Goal: Participate in discussion: Engage in conversation with other users on a specific topic

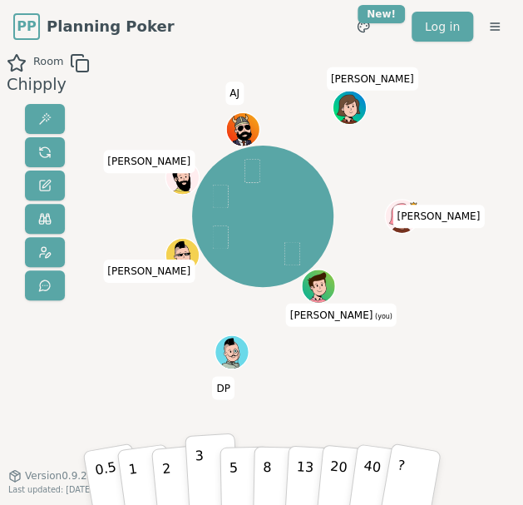
click at [204, 469] on button "3" at bounding box center [212, 471] width 54 height 77
drag, startPoint x: 173, startPoint y: 468, endPoint x: 170, endPoint y: 384, distance: 84.1
click at [170, 384] on div "Room Chipply [PERSON_NAME] (you) DP [PERSON_NAME] [PERSON_NAME] [PERSON_NAME] […" at bounding box center [261, 282] width 523 height 458
click at [173, 459] on button "2" at bounding box center [178, 471] width 57 height 79
click at [196, 463] on p "3" at bounding box center [200, 472] width 12 height 57
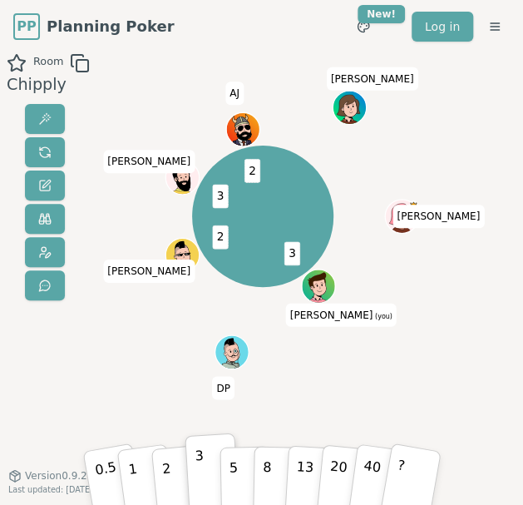
click at [110, 421] on div "Room Chipply 3 2 3 2 [PERSON_NAME] (you) DP [PERSON_NAME] [PERSON_NAME] [PERSON…" at bounding box center [261, 282] width 523 height 458
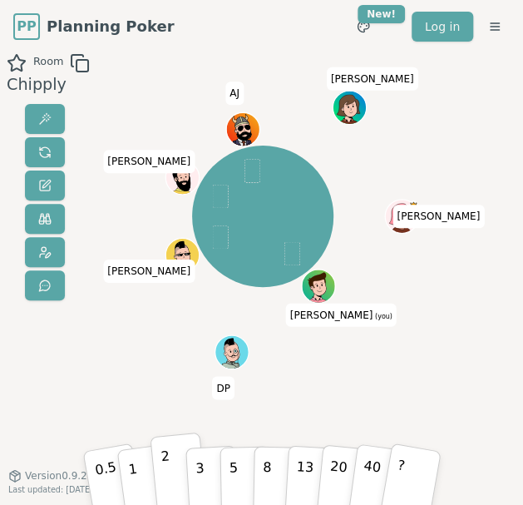
click at [171, 473] on button "2" at bounding box center [178, 471] width 57 height 79
click at [197, 469] on p "3" at bounding box center [200, 472] width 12 height 57
click at [173, 473] on button "2" at bounding box center [178, 471] width 57 height 79
click at [196, 470] on p "3" at bounding box center [200, 472] width 12 height 57
click at [196, 461] on p "3" at bounding box center [200, 472] width 12 height 57
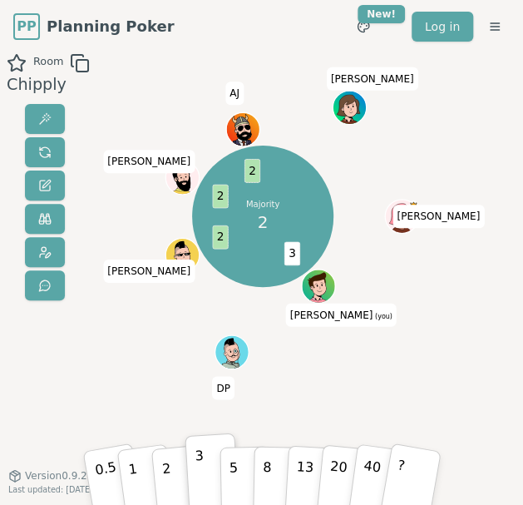
click at [160, 87] on div "Majority 2 3 2 2 2 [PERSON_NAME] (you) DP [PERSON_NAME] [PERSON_NAME] [PERSON_N…" at bounding box center [262, 216] width 265 height 266
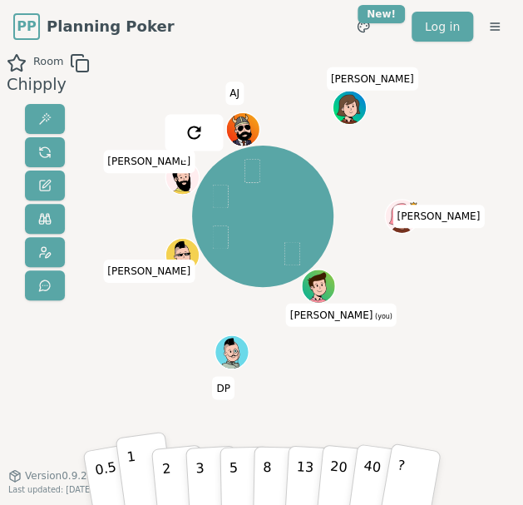
click at [138, 473] on button "1" at bounding box center [145, 471] width 60 height 81
click at [71, 359] on div "Room Chipply" at bounding box center [45, 282] width 90 height 458
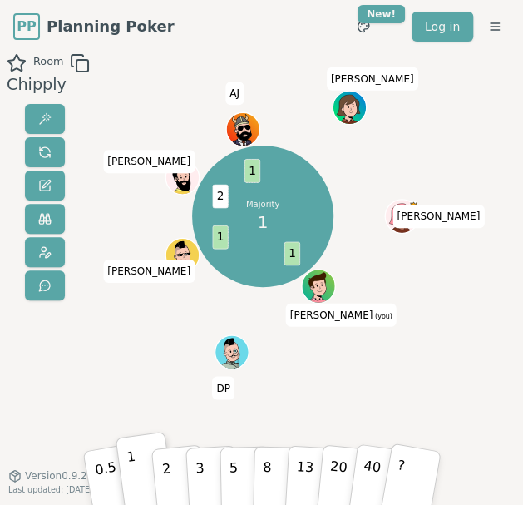
click at [113, 375] on div "Room Chipply Majority 1 1 1 2 1 [PERSON_NAME] (you) DP [PERSON_NAME] [PERSON_NA…" at bounding box center [261, 282] width 523 height 458
